Goal: Task Accomplishment & Management: Use online tool/utility

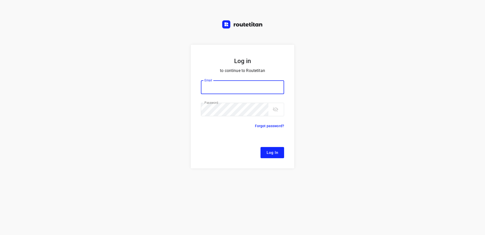
type input "[EMAIL_ADDRESS][DOMAIN_NAME]"
click at [270, 151] on span "Log In" at bounding box center [272, 152] width 11 height 7
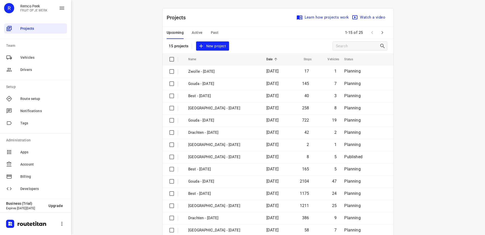
click at [195, 33] on span "Active" at bounding box center [197, 32] width 11 height 6
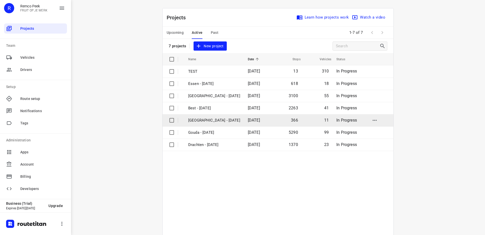
click at [204, 119] on p "[GEOGRAPHIC_DATA] - [DATE]" at bounding box center [214, 120] width 52 height 6
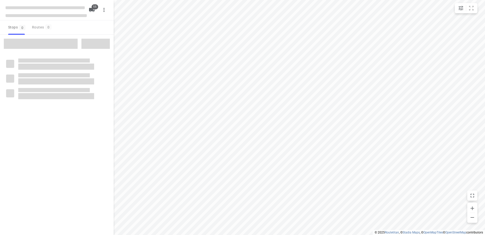
checkbox input "true"
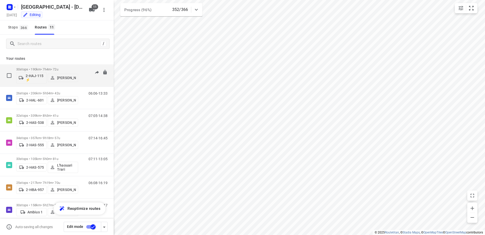
click at [39, 70] on p "30 stops • 190km • 7h4m • 72u" at bounding box center [47, 69] width 62 height 4
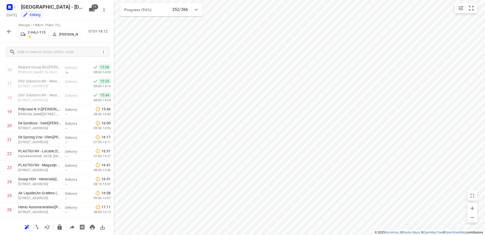
scroll to position [222, 0]
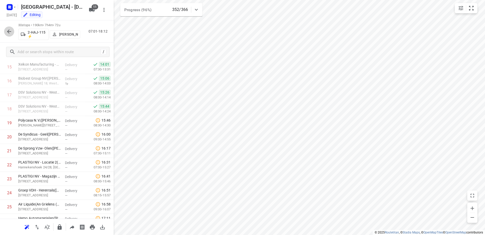
click at [7, 33] on icon "button" at bounding box center [9, 31] width 6 height 6
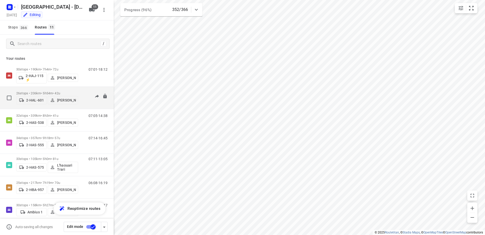
click at [34, 92] on p "26 stops • 206km • 5h54m • 42u" at bounding box center [47, 93] width 62 height 4
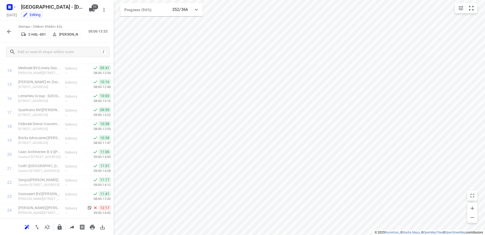
scroll to position [245, 0]
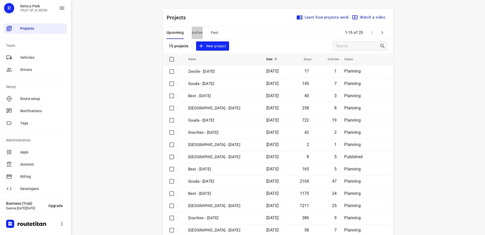
click at [198, 34] on span "Active" at bounding box center [197, 32] width 11 height 6
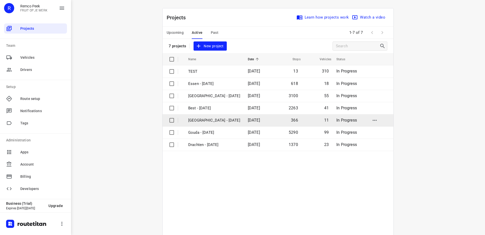
click at [208, 119] on p "[GEOGRAPHIC_DATA] - [DATE]" at bounding box center [214, 120] width 52 height 6
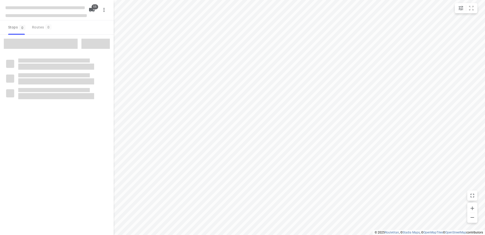
checkbox input "true"
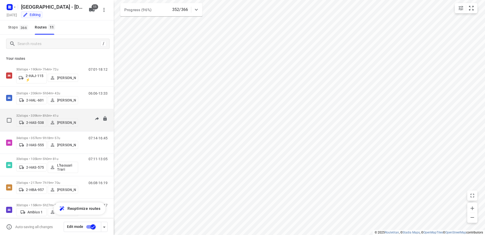
click at [29, 113] on p "32 stops • 339km • 8h3m • 41u" at bounding box center [47, 115] width 62 height 4
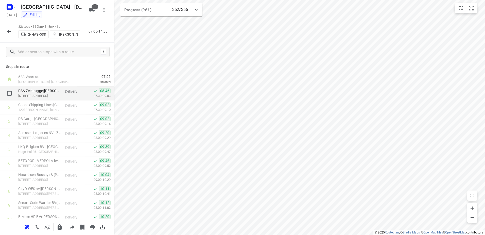
click at [109, 98] on div "08:46 07:30-09:03" at bounding box center [100, 93] width 28 height 14
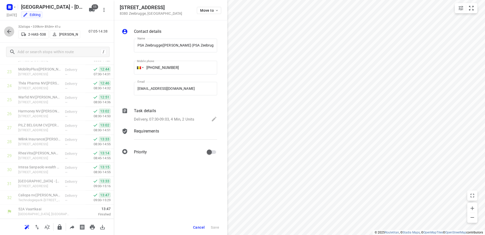
click at [9, 34] on icon "button" at bounding box center [9, 31] width 6 height 6
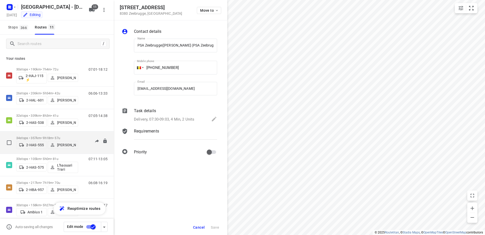
click at [42, 136] on p "34 stops • 357km • 9h18m • 57u" at bounding box center [47, 138] width 62 height 4
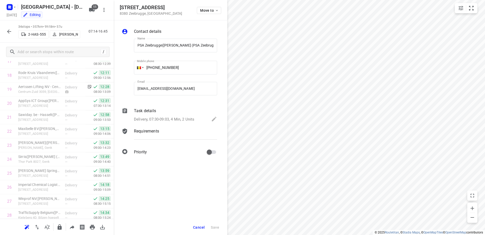
scroll to position [253, 0]
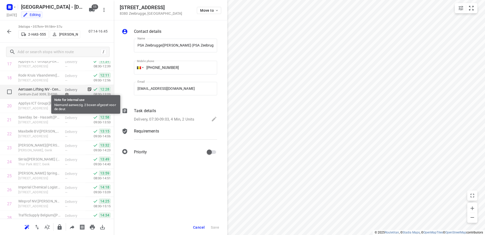
click at [88, 89] on icon at bounding box center [90, 90] width 4 height 4
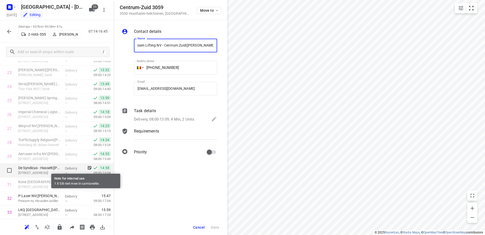
scroll to position [0, 0]
click at [87, 168] on icon at bounding box center [89, 167] width 5 height 5
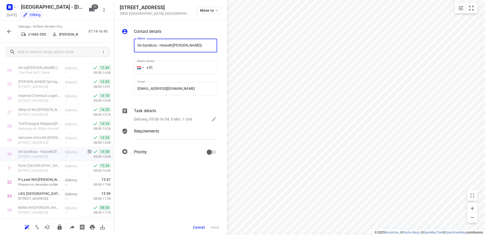
scroll to position [357, 0]
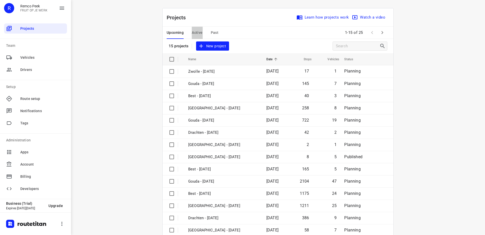
click at [196, 36] on span "Active" at bounding box center [197, 32] width 11 height 6
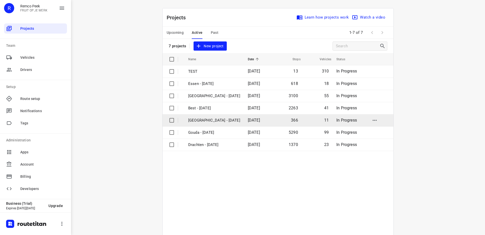
click at [197, 118] on p "[GEOGRAPHIC_DATA] - [DATE]" at bounding box center [214, 120] width 52 height 6
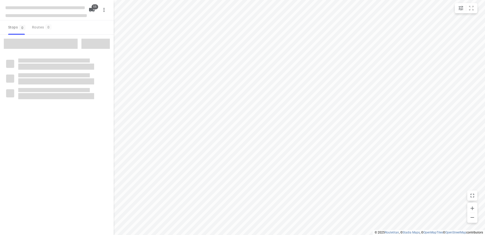
checkbox input "true"
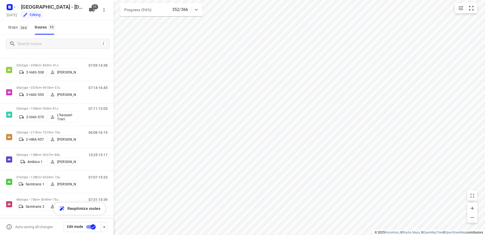
scroll to position [64, 0]
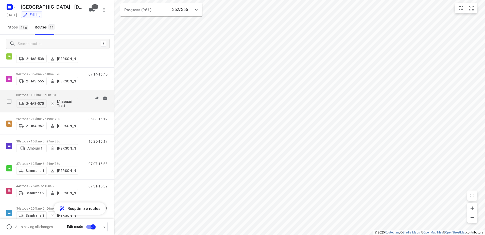
click at [32, 96] on p "33 stops • 105km • 5h0m • 81u" at bounding box center [47, 95] width 62 height 4
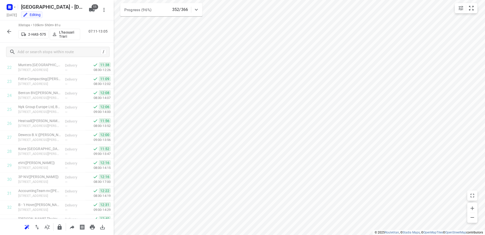
scroll to position [343, 0]
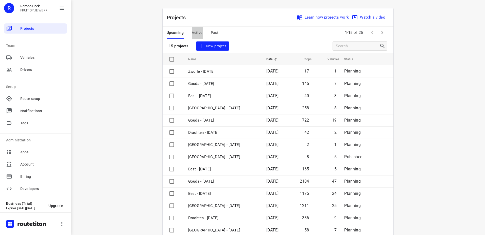
click at [196, 33] on span "Active" at bounding box center [197, 32] width 11 height 6
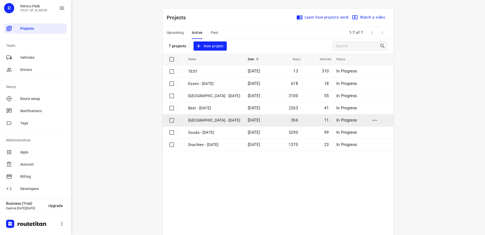
click at [196, 120] on p "[GEOGRAPHIC_DATA] - [DATE]" at bounding box center [214, 120] width 52 height 6
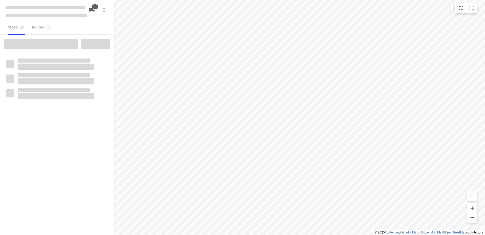
checkbox input "true"
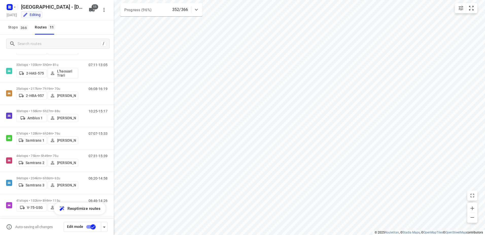
scroll to position [97, 0]
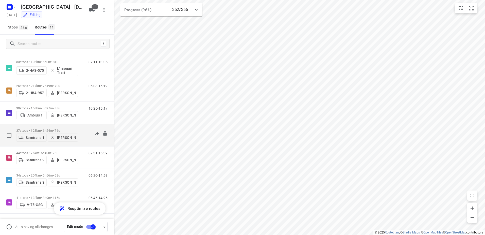
click at [39, 129] on p "37 stops • 128km • 6h24m • 76u" at bounding box center [47, 130] width 62 height 4
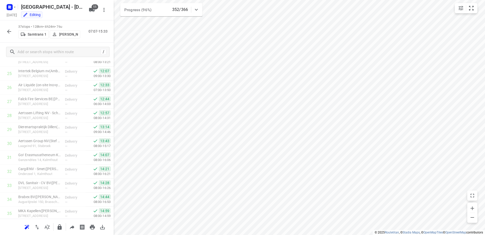
scroll to position [399, 0]
click at [14, 32] on button "button" at bounding box center [9, 31] width 10 height 10
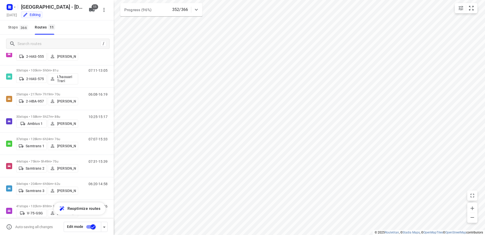
scroll to position [97, 0]
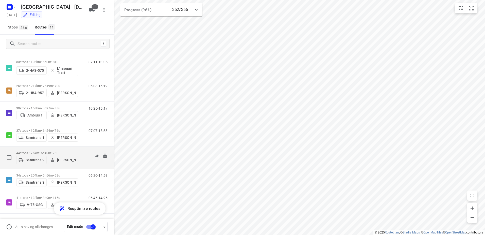
click at [36, 151] on p "44 stops • 75km • 5h49m • 75u" at bounding box center [47, 153] width 62 height 4
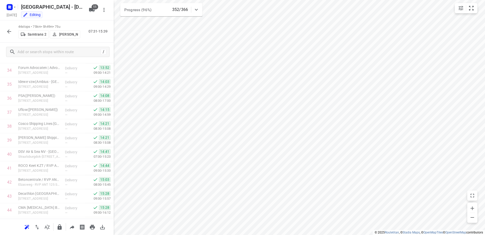
scroll to position [496, 0]
click at [9, 30] on icon "button" at bounding box center [9, 31] width 6 height 6
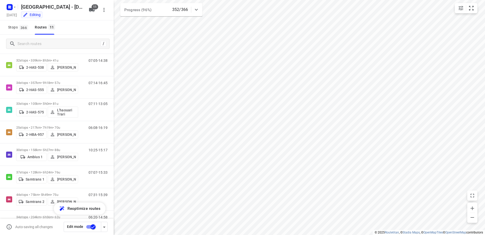
scroll to position [65, 0]
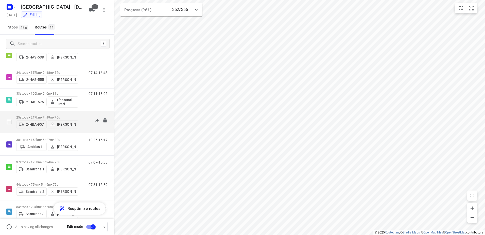
click at [43, 120] on div "2-HBA-957 Frank Segers" at bounding box center [47, 123] width 62 height 9
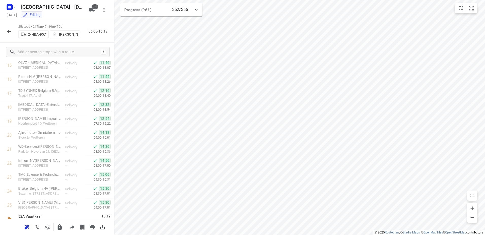
scroll to position [231, 0]
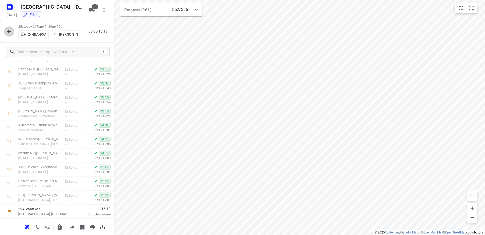
click at [12, 34] on button "button" at bounding box center [9, 31] width 10 height 10
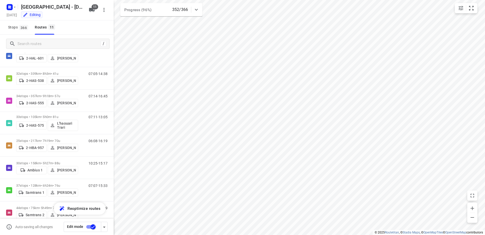
scroll to position [48, 0]
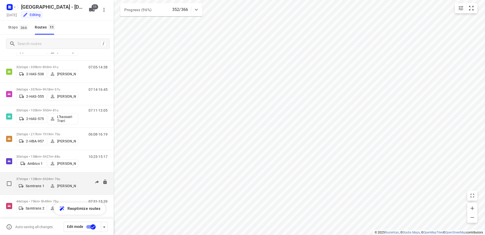
click at [52, 178] on p "37 stops • 128km • 6h24m • 76u" at bounding box center [47, 179] width 62 height 4
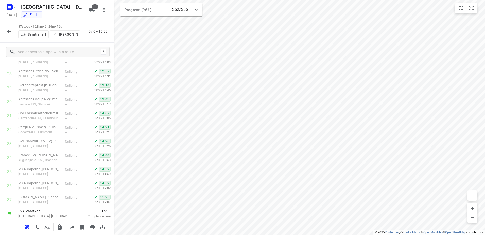
scroll to position [399, 0]
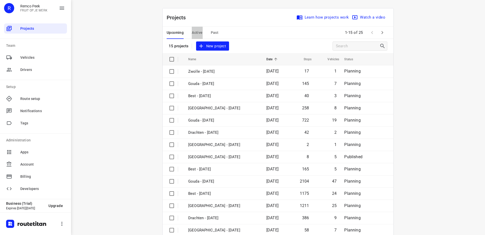
click at [197, 33] on span "Active" at bounding box center [197, 32] width 11 height 6
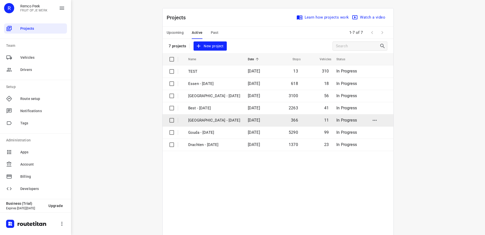
click at [198, 119] on p "[GEOGRAPHIC_DATA] - [DATE]" at bounding box center [214, 120] width 52 height 6
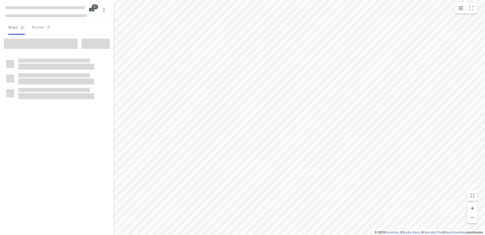
checkbox input "true"
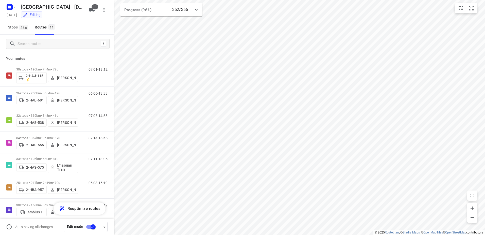
scroll to position [97, 0]
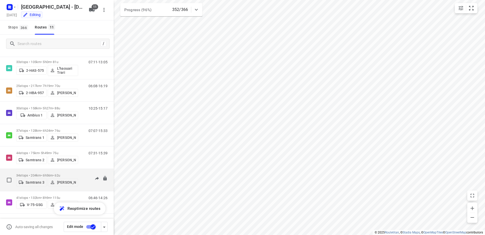
click at [32, 171] on div "34 stops • 204km • 6h56m • 62u Samtrans 3 Din Zekovic" at bounding box center [47, 180] width 62 height 18
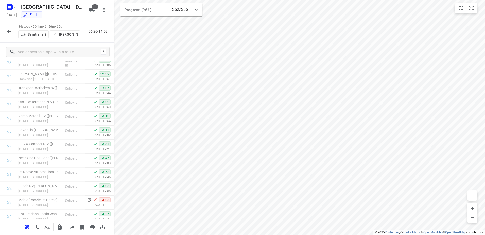
scroll to position [357, 0]
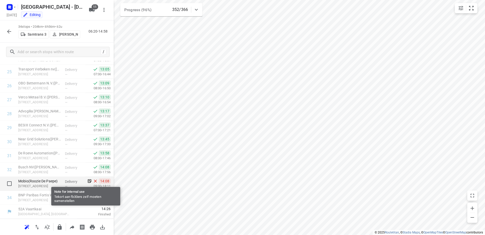
click at [87, 180] on icon at bounding box center [89, 180] width 5 height 5
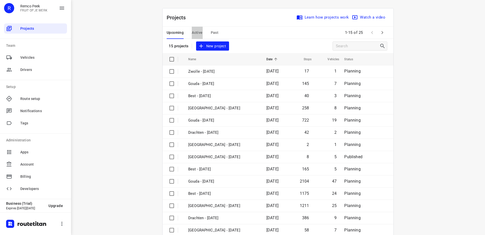
click at [196, 31] on span "Active" at bounding box center [197, 32] width 11 height 6
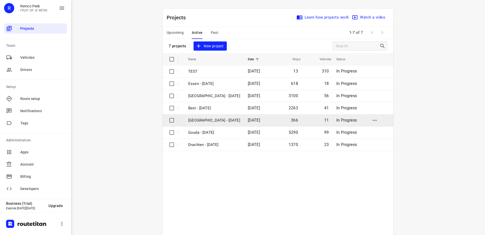
click at [217, 120] on p "[GEOGRAPHIC_DATA] - [DATE]" at bounding box center [214, 120] width 52 height 6
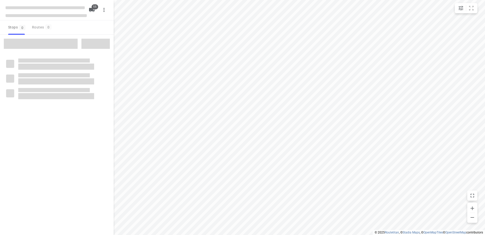
checkbox input "true"
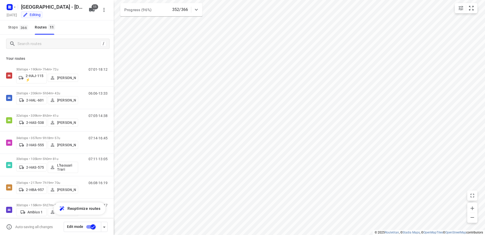
scroll to position [6, 0]
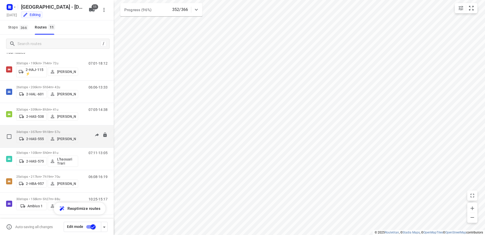
click at [36, 130] on p "34 stops • 357km • 9h18m • 57u" at bounding box center [47, 132] width 62 height 4
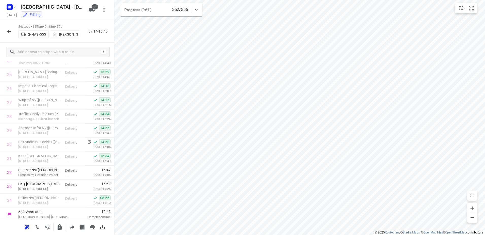
scroll to position [357, 0]
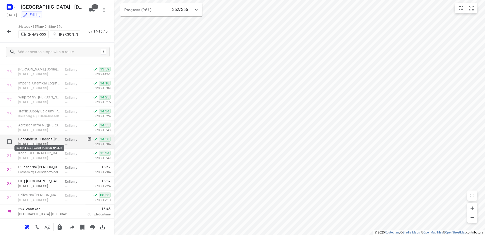
click at [44, 139] on p "De Syndicus - Hasselt(Priscilla Piccolo)" at bounding box center [39, 138] width 43 height 5
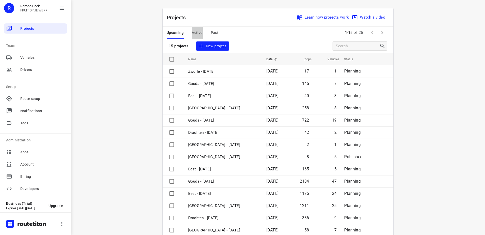
click at [194, 29] on button "Active" at bounding box center [197, 33] width 11 height 12
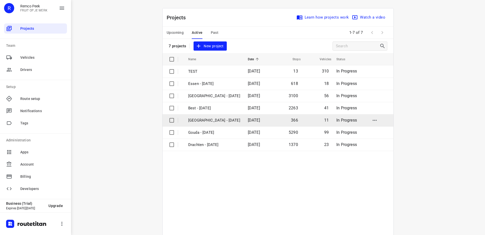
click at [197, 122] on p "[GEOGRAPHIC_DATA] - [DATE]" at bounding box center [214, 120] width 52 height 6
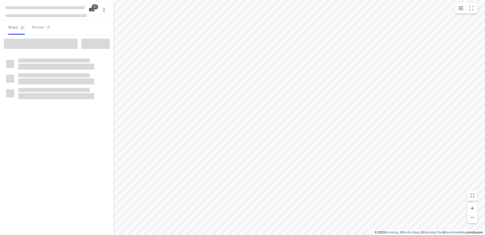
checkbox input "true"
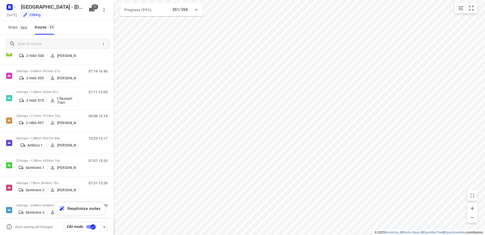
scroll to position [66, 0]
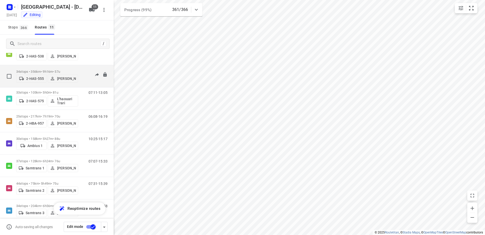
click at [36, 70] on p "34 stops • 356km • 9h16m • 57u" at bounding box center [47, 72] width 62 height 4
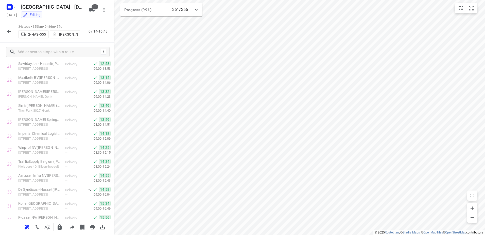
scroll to position [343, 0]
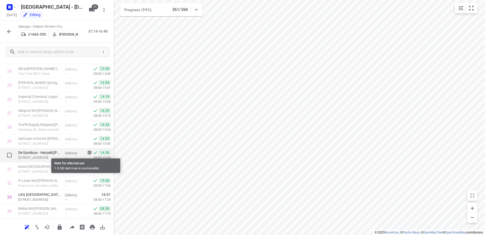
click at [87, 153] on icon at bounding box center [89, 152] width 5 height 5
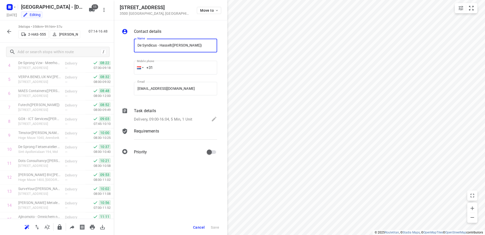
scroll to position [0, 0]
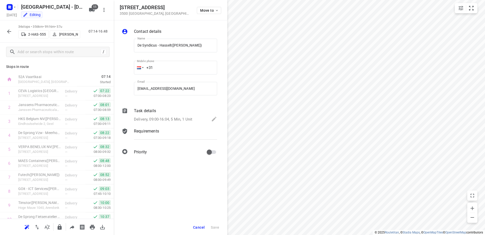
click at [115, 63] on div "Contact details Name De Syndicus - Hasselt(Priscilla Piccolo) Name Mobile phone…" at bounding box center [171, 92] width 114 height 144
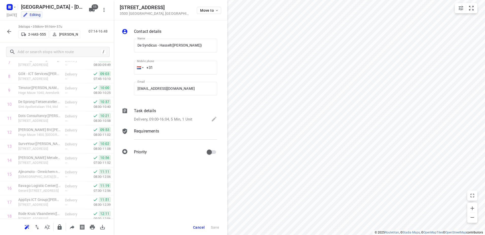
click at [111, 116] on div "Stops in route 52A Vaartkaai Antwerpen, Belgium 07:14 Started 1 CEVA Logistics …" at bounding box center [57, 139] width 114 height 157
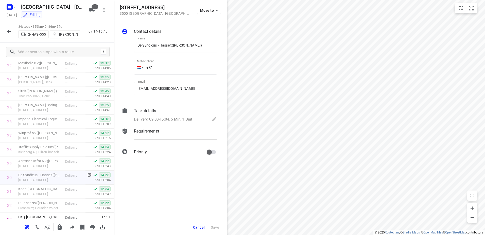
scroll to position [318, 0]
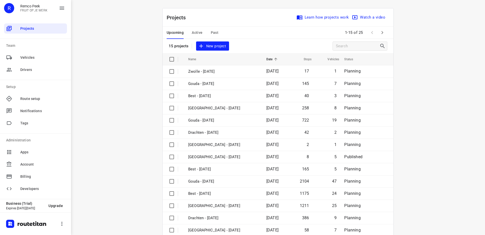
scroll to position [22, 0]
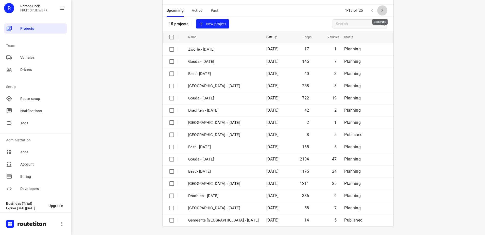
click at [384, 9] on button "button" at bounding box center [382, 10] width 10 height 10
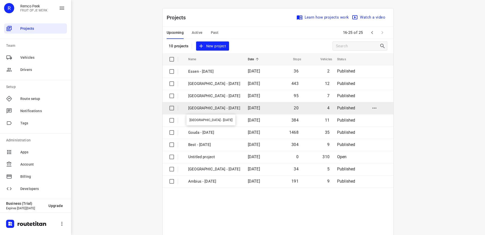
click at [209, 108] on p "Antwerpen - Tuesday" at bounding box center [214, 108] width 52 height 6
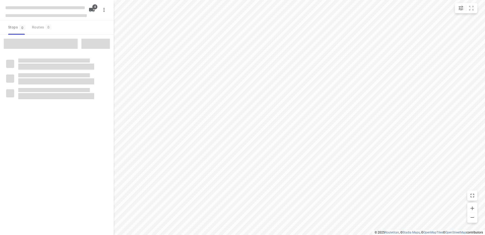
checkbox input "true"
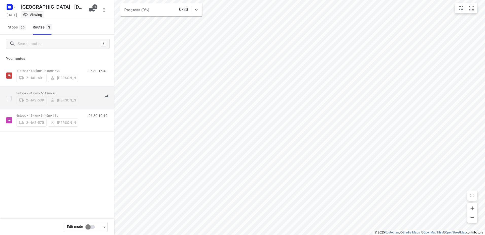
click at [41, 89] on div "5 stops • 412km • 6h19m • 9u 2-HAS-538 Maico Geers" at bounding box center [47, 98] width 62 height 18
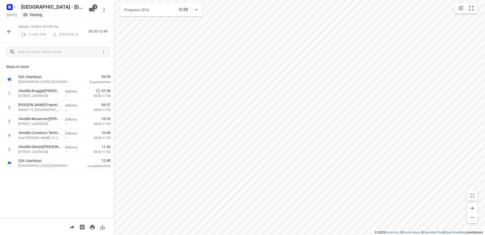
click at [9, 34] on icon "button" at bounding box center [9, 31] width 6 height 6
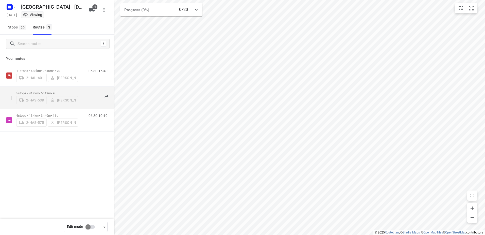
click at [28, 91] on p "5 stops • 412km • 6h19m • 9u" at bounding box center [47, 93] width 62 height 4
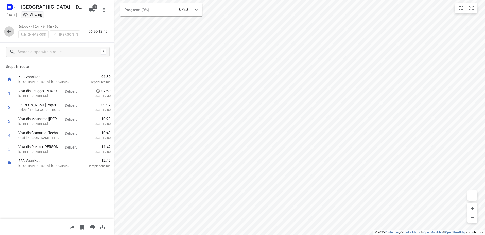
click at [7, 33] on icon "button" at bounding box center [9, 31] width 6 height 6
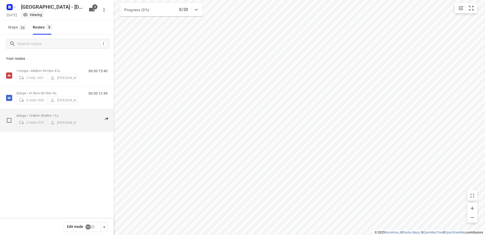
click at [35, 113] on p "4 stops • 134km • 3h49m • 11u" at bounding box center [47, 115] width 62 height 4
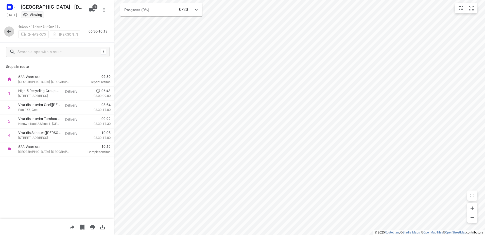
click at [8, 28] on icon "button" at bounding box center [9, 31] width 6 height 6
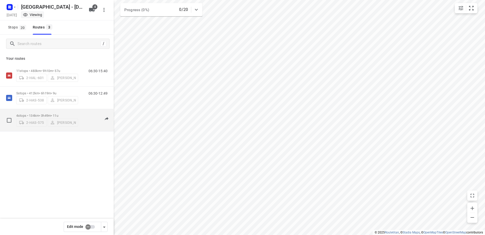
click at [33, 115] on p "4 stops • 134km • 3h49m • 11u" at bounding box center [47, 115] width 62 height 4
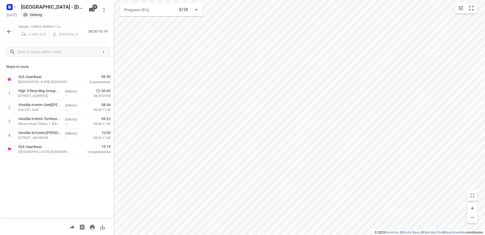
click at [8, 33] on icon "button" at bounding box center [9, 31] width 6 height 6
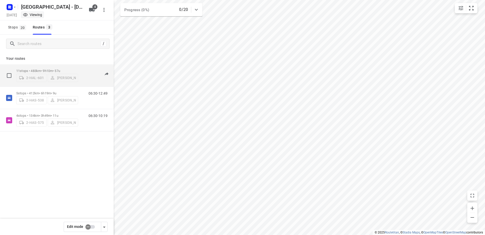
click at [44, 69] on p "11 stops • 483km • 9h10m • 57u" at bounding box center [47, 71] width 62 height 4
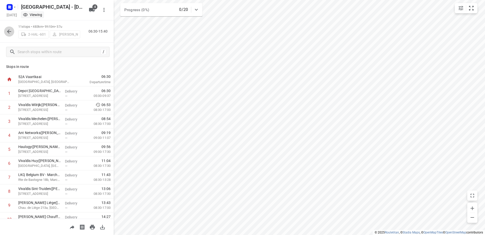
click at [9, 36] on button "button" at bounding box center [9, 31] width 10 height 10
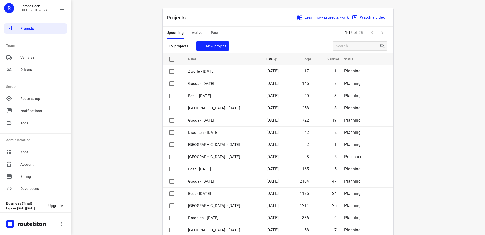
click at [195, 31] on span "Active" at bounding box center [197, 32] width 11 height 6
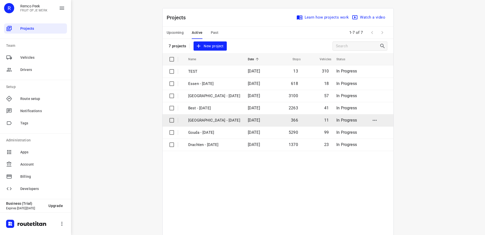
click at [202, 123] on td "[GEOGRAPHIC_DATA] - [DATE]" at bounding box center [213, 120] width 61 height 12
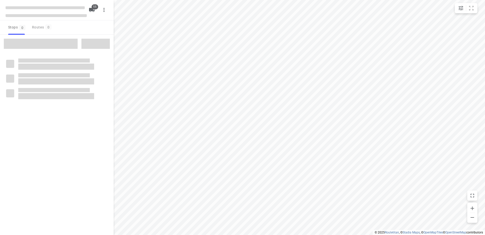
checkbox input "true"
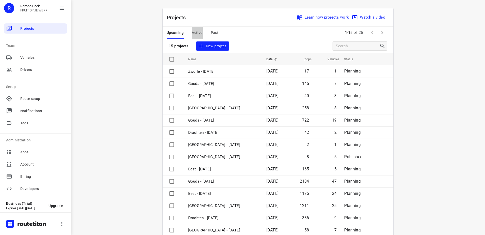
click at [198, 34] on span "Active" at bounding box center [197, 32] width 11 height 6
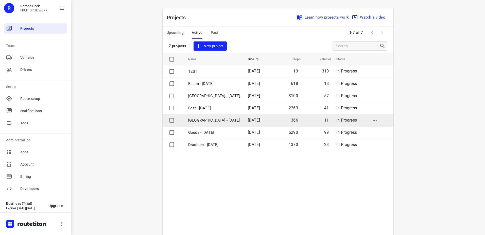
click at [198, 117] on p "[GEOGRAPHIC_DATA] - [DATE]" at bounding box center [214, 120] width 52 height 6
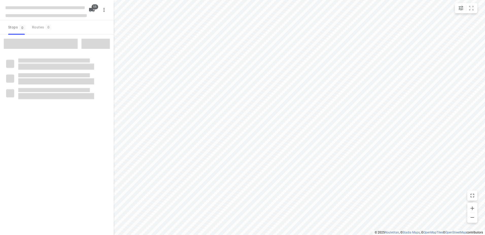
checkbox input "true"
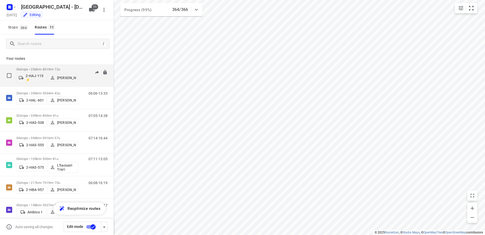
click at [42, 70] on p "30 stops • 256km • 8h19m • 72u" at bounding box center [47, 69] width 62 height 4
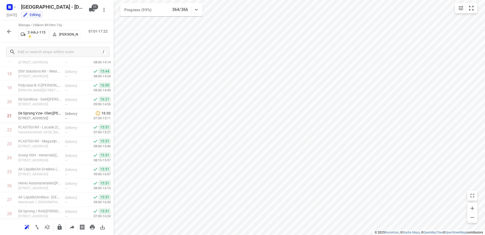
scroll to position [259, 0]
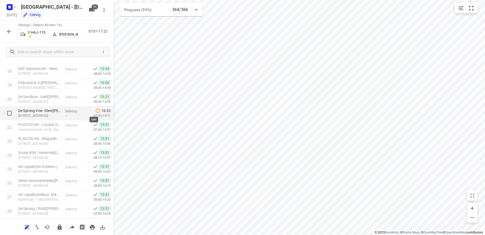
click at [95, 113] on icon at bounding box center [97, 110] width 5 height 5
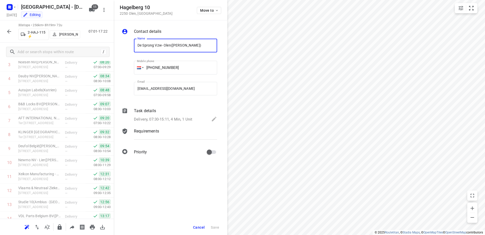
scroll to position [0, 0]
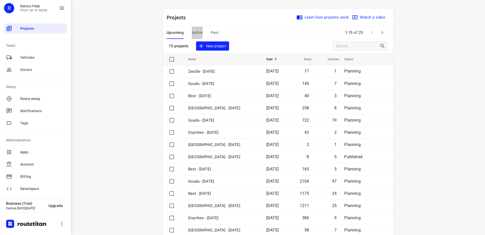
click at [197, 32] on span "Active" at bounding box center [197, 32] width 11 height 6
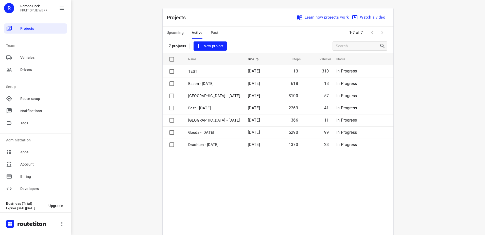
click at [216, 31] on div "Upcoming Active Past" at bounding box center [197, 33] width 60 height 12
click at [215, 31] on span "Past" at bounding box center [215, 32] width 8 height 6
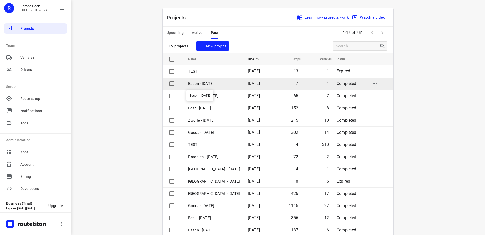
click at [211, 85] on p "Essen - [DATE]" at bounding box center [214, 84] width 52 height 6
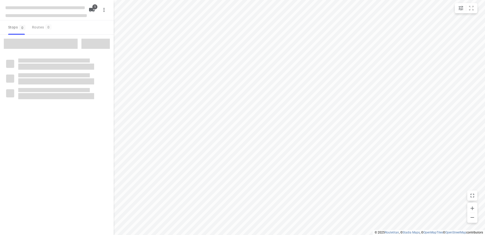
checkbox input "true"
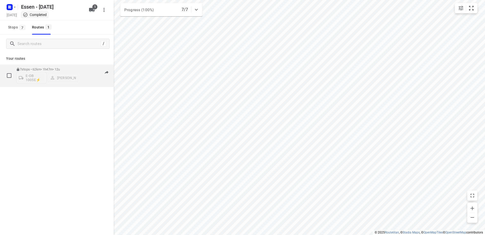
click at [43, 69] on p "7 stops • 62km • 1h47m • 12u" at bounding box center [47, 69] width 62 height 4
